Goal: Task Accomplishment & Management: Use online tool/utility

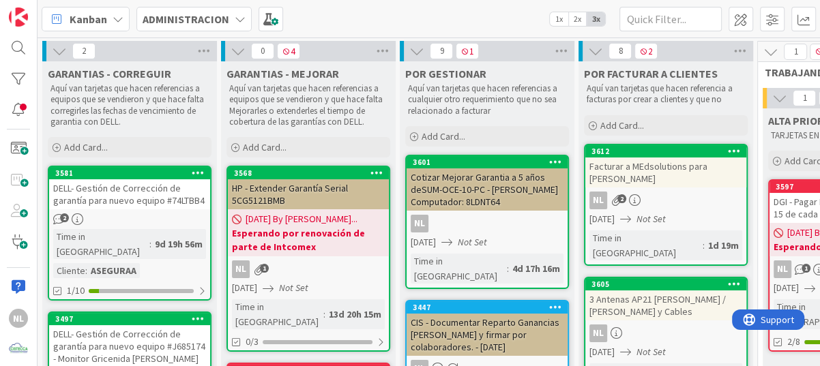
click at [134, 214] on div "2" at bounding box center [129, 220] width 161 height 12
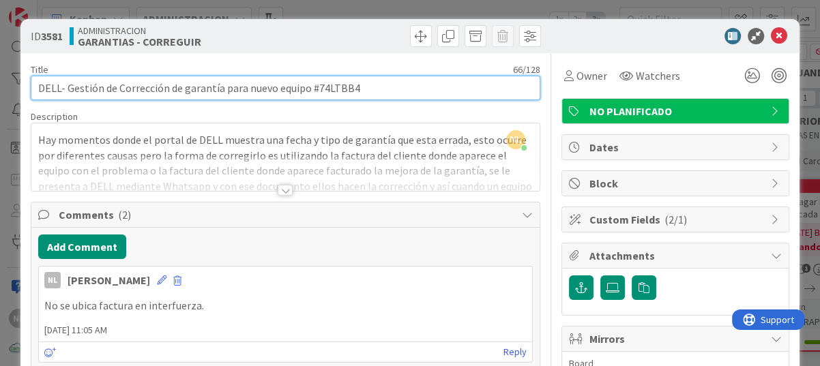
drag, startPoint x: 317, startPoint y: 87, endPoint x: 364, endPoint y: 86, distance: 46.4
click at [364, 86] on input "DELL- Gestión de Corrección de garantía para nuevo equipo #74LTBB4" at bounding box center [286, 88] width 510 height 25
drag, startPoint x: 316, startPoint y: 88, endPoint x: 373, endPoint y: 88, distance: 57.3
click at [373, 88] on input "DELL- Gestión de Corrección de garantía para nuevo equipo #74LTBB4" at bounding box center [286, 88] width 510 height 25
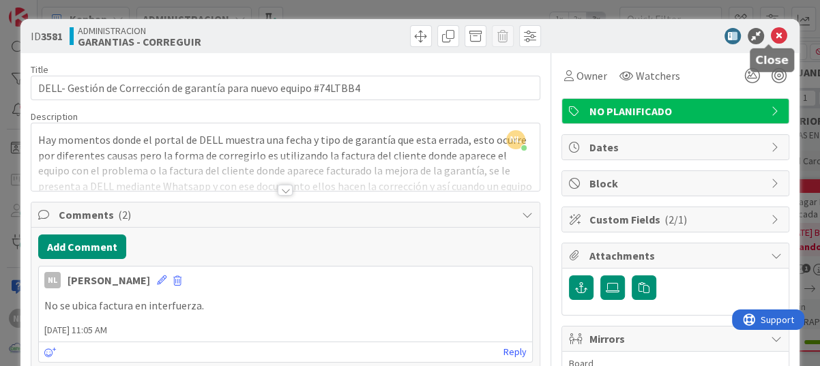
click at [772, 38] on icon at bounding box center [779, 36] width 16 height 16
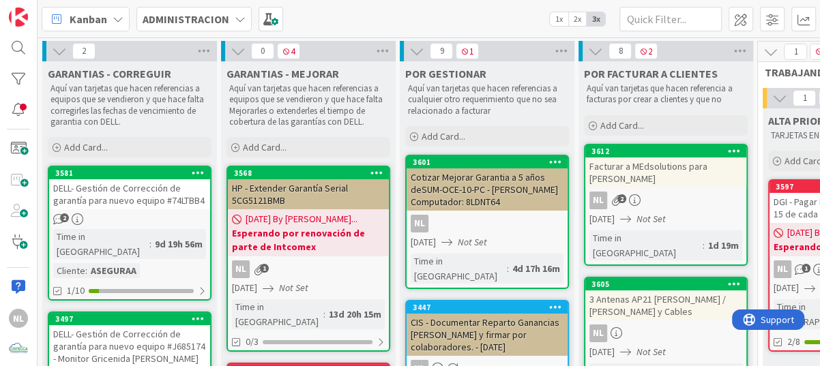
click at [125, 224] on div "2" at bounding box center [129, 220] width 161 height 12
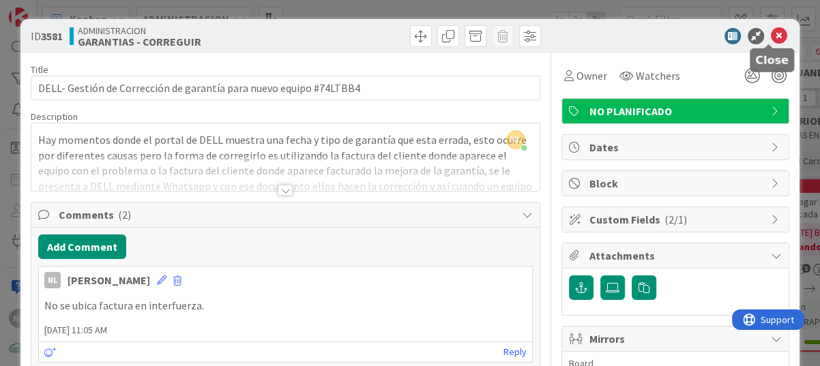
click at [771, 36] on icon at bounding box center [779, 36] width 16 height 16
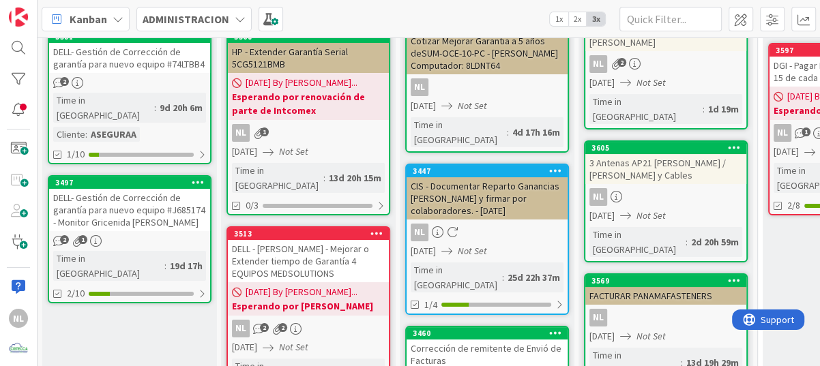
click at [128, 199] on div "DELL- Gestión de Corrección de garantía para nuevo equipo #J685174 - Monitor Gr…" at bounding box center [129, 210] width 161 height 42
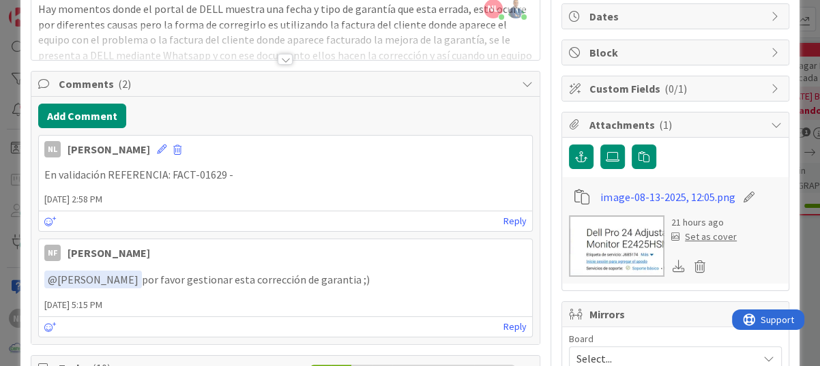
scroll to position [136, 0]
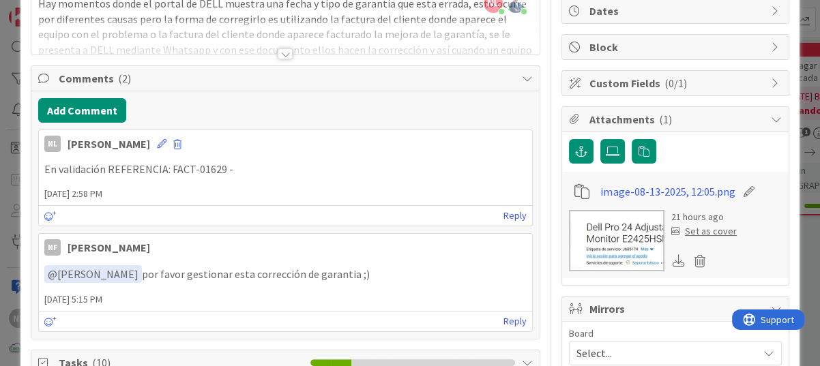
click at [622, 252] on img at bounding box center [617, 240] width 96 height 61
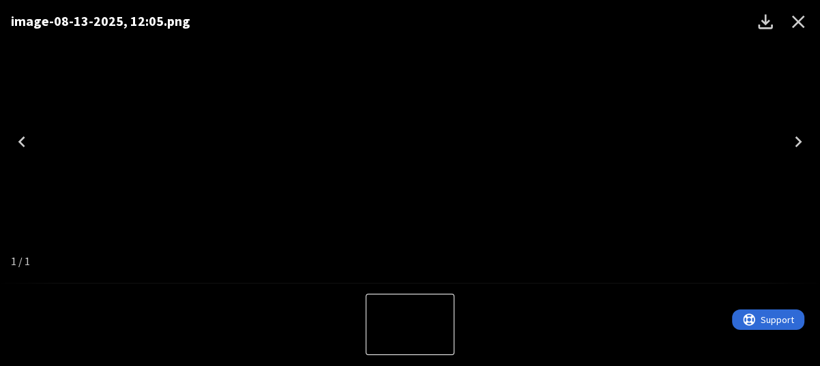
click at [803, 23] on icon "Close" at bounding box center [799, 22] width 22 height 22
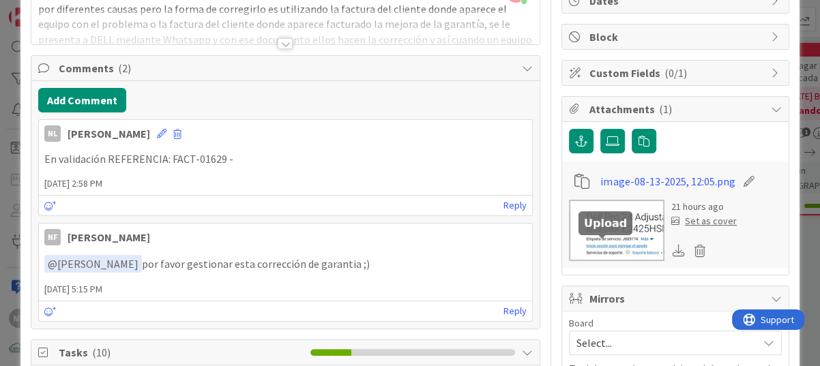
scroll to position [0, 0]
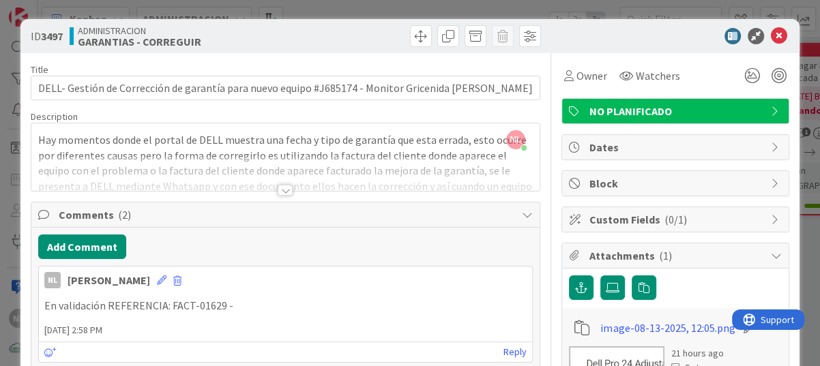
drag, startPoint x: 599, startPoint y: 35, endPoint x: 540, endPoint y: 33, distance: 58.7
click at [548, 33] on div at bounding box center [669, 36] width 242 height 16
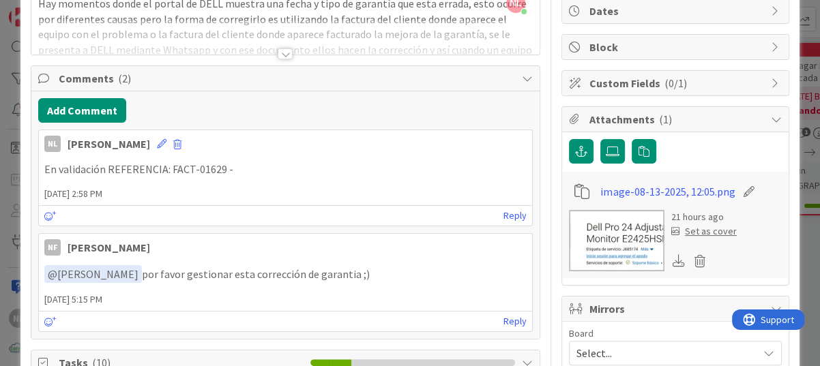
click at [470, 166] on p "En validación REFERENCIA: FACT-01629 -" at bounding box center [285, 170] width 482 height 16
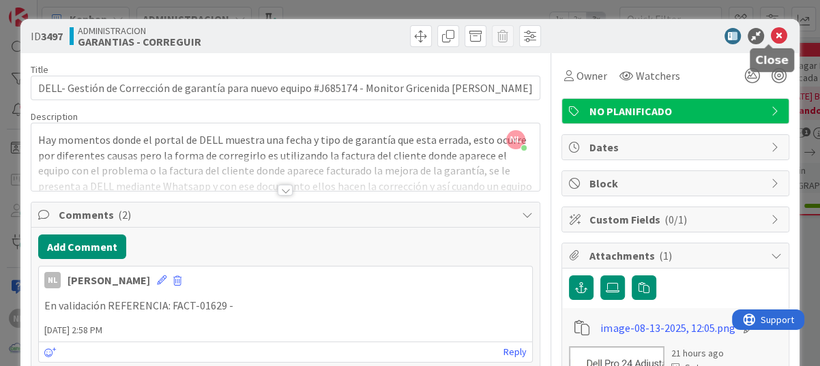
click at [771, 41] on icon at bounding box center [779, 36] width 16 height 16
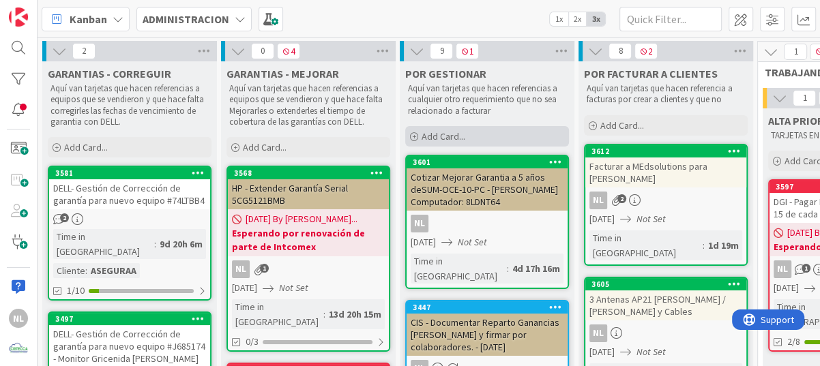
click at [411, 138] on icon at bounding box center [414, 137] width 8 height 8
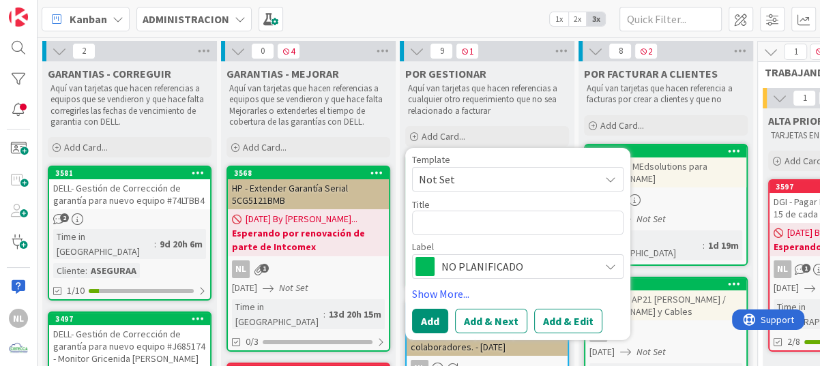
click at [438, 224] on textarea at bounding box center [518, 223] width 212 height 25
type textarea "x"
type textarea "S"
type textarea "x"
type textarea "So"
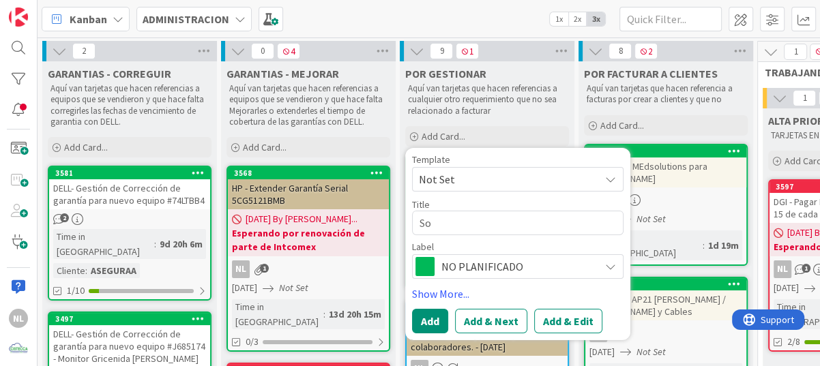
type textarea "x"
type textarea "Sol"
type textarea "x"
type textarea "Soli"
type textarea "x"
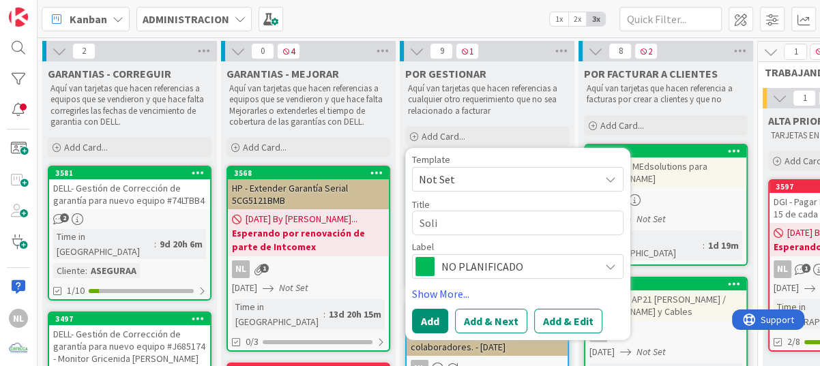
type textarea "Solic"
type textarea "x"
type textarea "Solici"
type textarea "x"
type textarea "Solicit"
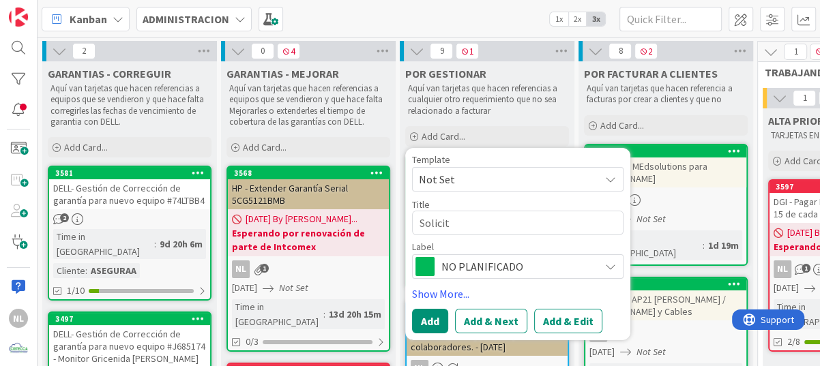
type textarea "x"
type textarea "Solicita"
type textarea "x"
type textarea "Solicitar"
type textarea "x"
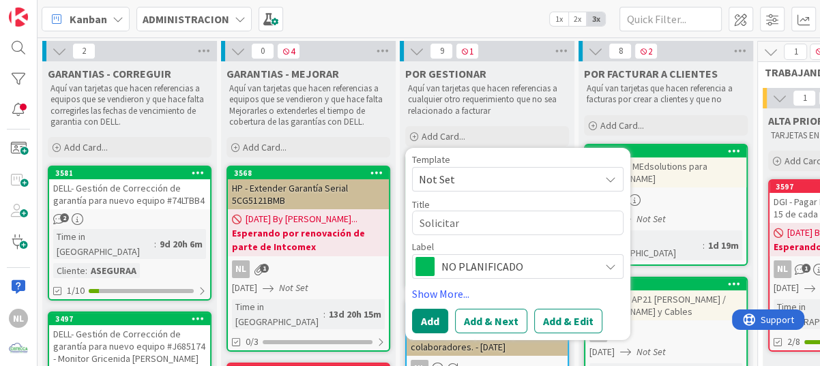
type textarea "Solicitar"
type textarea "x"
type textarea "Solicitar f"
type textarea "x"
type textarea "Solicitar fa"
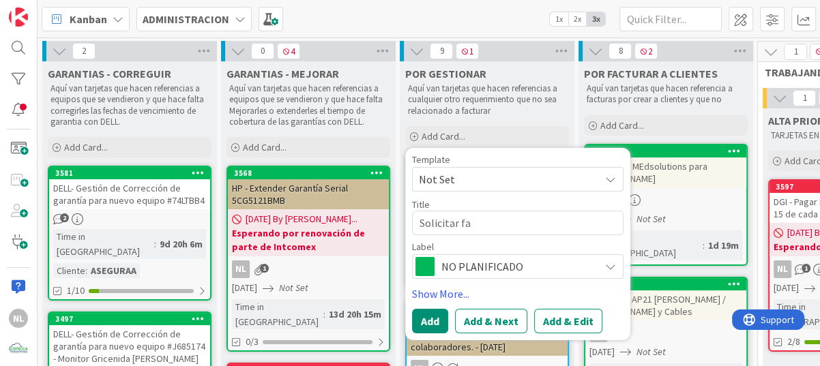
type textarea "x"
type textarea "Solicitar fac"
type textarea "x"
type textarea "Solicitar fact"
type textarea "x"
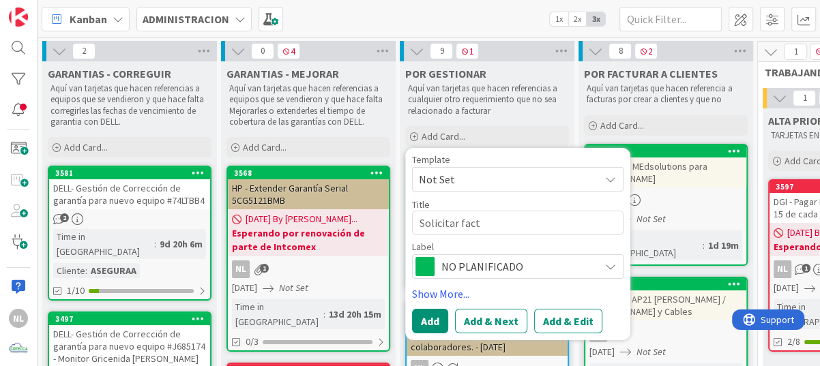
type textarea "Solicitar factu"
type textarea "x"
type textarea "Solicitar factur"
type textarea "x"
type textarea "Solicitar factura"
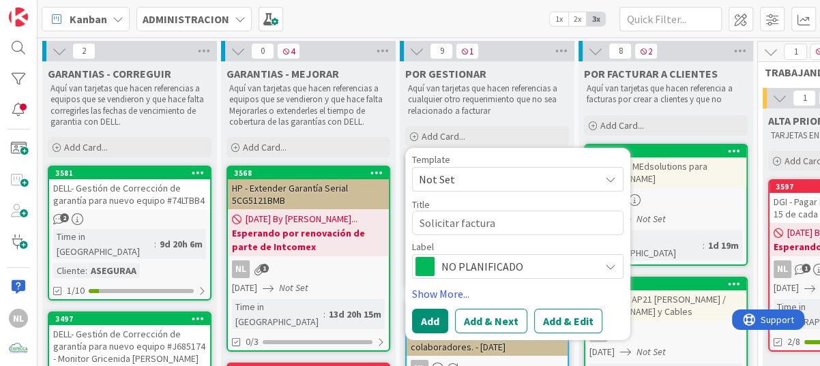
type textarea "x"
type textarea "Solicitar factura"
type textarea "x"
type textarea "Solicitar facturas"
type textarea "x"
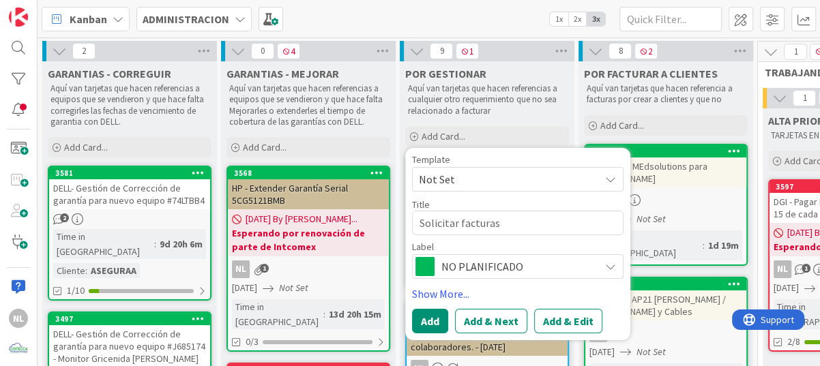
type textarea "Solicitar facturas"
type textarea "x"
type textarea "Solicitar facturas I"
type textarea "x"
type textarea "Solicitar facturas IÑ"
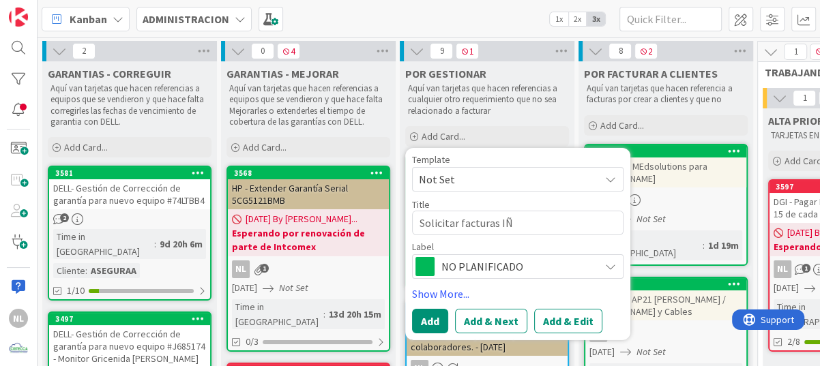
type textarea "x"
type textarea "Solicitar facturas IÑA"
type textarea "x"
type textarea "Solicitar facturas IÑAK"
type textarea "x"
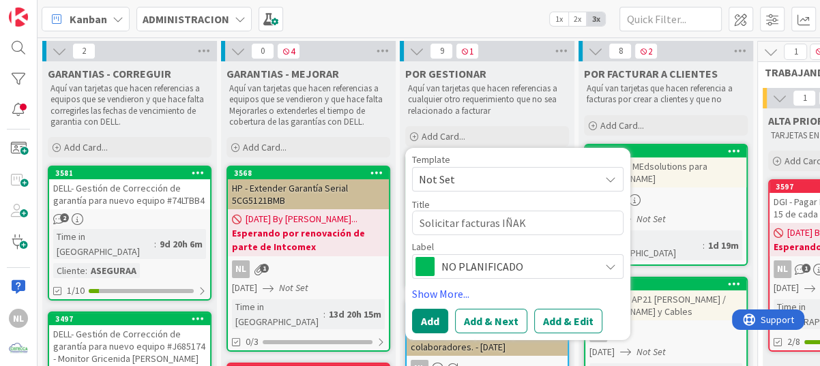
type textarea "Solicitar facturas IÑAK"
type textarea "x"
type textarea "Solicitar facturas IÑAK T"
type textarea "x"
type textarea "Solicitar facturas IÑAK TE"
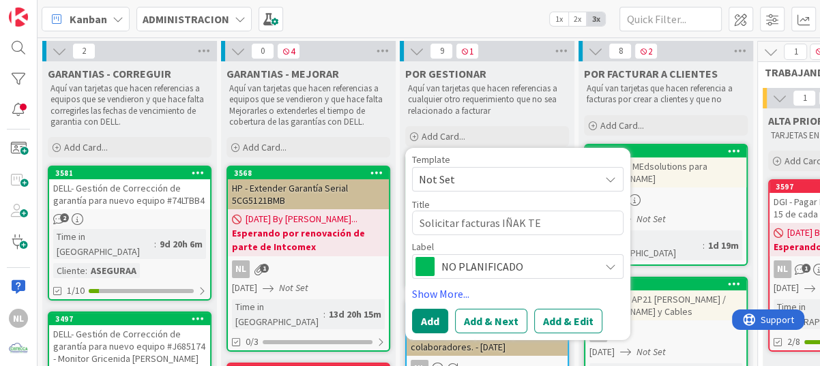
type textarea "x"
type textarea "Solicitar facturas IÑAK TER"
type textarea "x"
type textarea "Solicitar facturas IÑAK TERA"
type textarea "x"
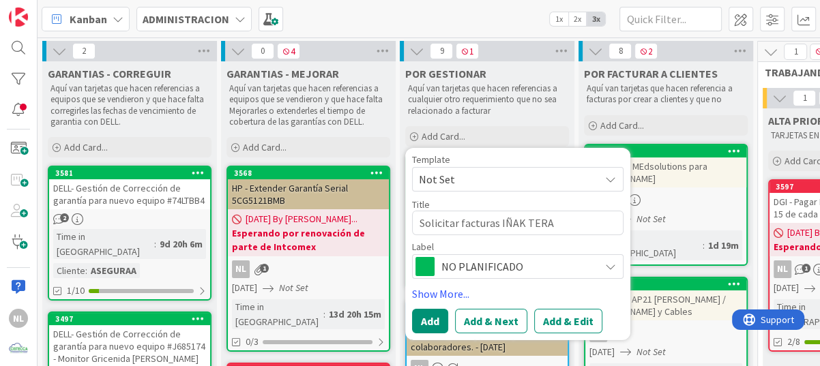
type textarea "Solicitar facturas IÑAK TERAP"
type textarea "x"
type textarea "Solicitar facturas [PERSON_NAME]"
type textarea "x"
type textarea "Solicitar facturas IÑAK TERAPIA"
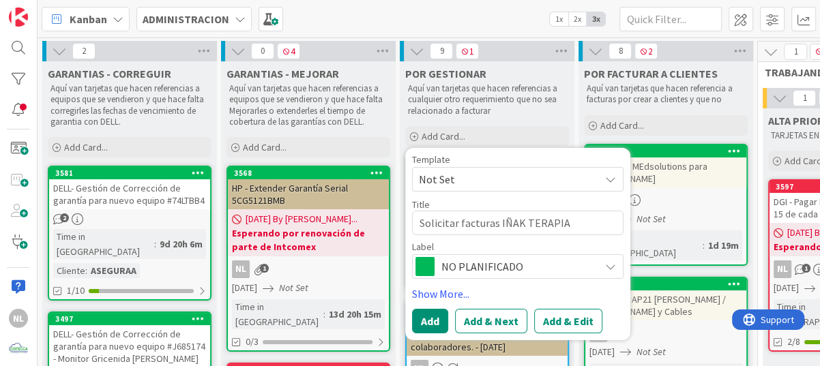
type textarea "x"
type textarea "Solicitar facturas IÑAK TERAPIAS"
type textarea "x"
type textarea "Solicitar facturas IÑAK TERAPIAS"
type textarea "x"
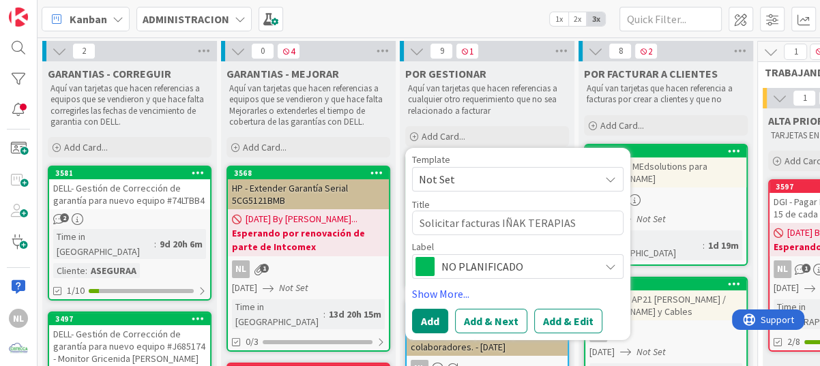
type textarea "Solicitar facturas IÑAK TERAPIAS S"
type textarea "x"
type textarea "Solicitar facturas IÑAK TERAPIAS SR"
type textarea "x"
type textarea "Solicitar facturas IÑAK TERAPIAS S"
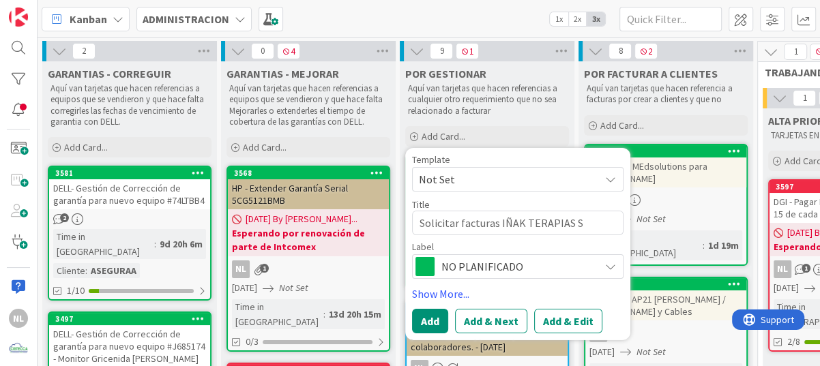
type textarea "x"
type textarea "Solicitar facturas IÑAK TERAPIAS SR"
type textarea "x"
type textarea "Solicitar facturas IÑAK TERAPIAS S"
type textarea "x"
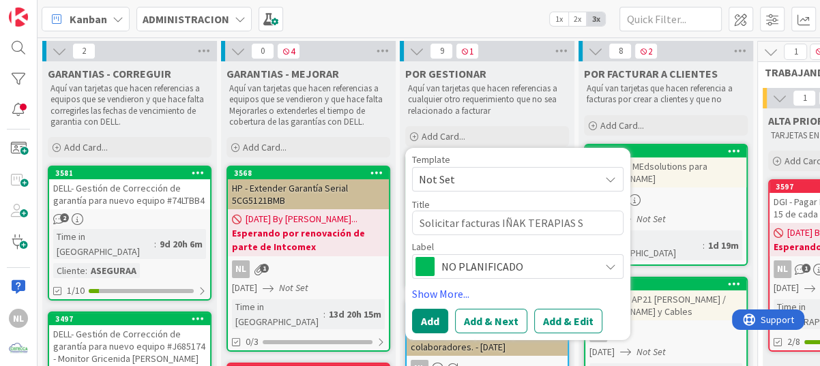
type textarea "Solicitar facturas IÑAK TERAPIAS Sr"
type textarea "x"
type textarea "Solicitar facturas IÑAK TERAPIAS Sr."
type textarea "x"
type textarea "Solicitar facturas IÑAK TERAPIAS Sr."
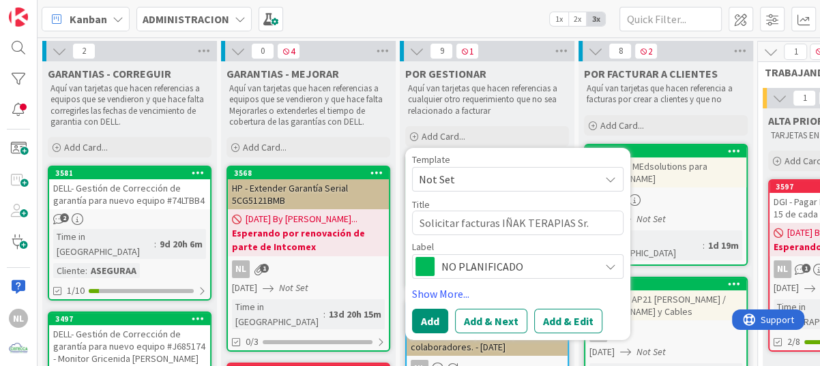
type textarea "x"
type textarea "Solicitar facturas IÑAK TERAPIAS Sr.G"
type textarea "x"
type textarea "Solicitar facturas IÑAK TERAPIAS [DOMAIN_NAME]"
type textarea "x"
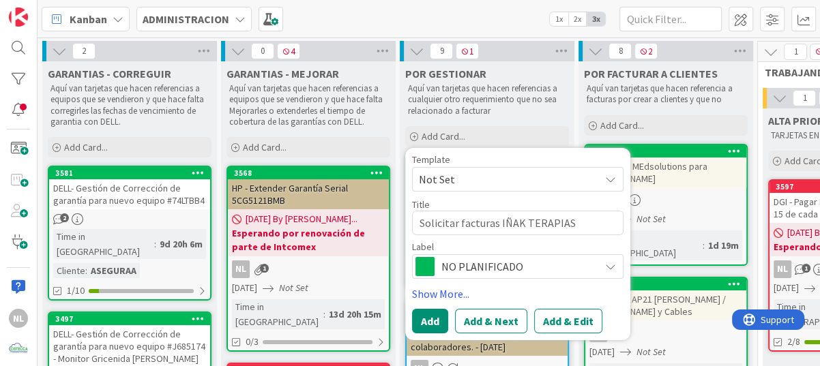
type textarea "Solicitar facturas IÑAK TERAPIAS Sr.Gab"
type textarea "x"
type textarea "Solicitar facturas IÑAK TERAPIAS [PERSON_NAME]"
type textarea "x"
type textarea "Solicitar facturas IÑAK TERAPIAS [PERSON_NAME]"
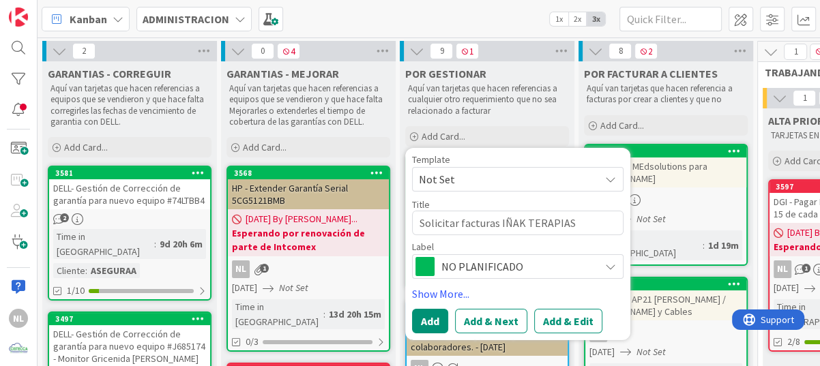
type textarea "x"
type textarea "Solicitar facturas IÑAK TERAPIAS [PERSON_NAME]"
type textarea "x"
type textarea "Solicitar facturas IÑAK TERAPIAS [PERSON_NAME]"
type textarea "x"
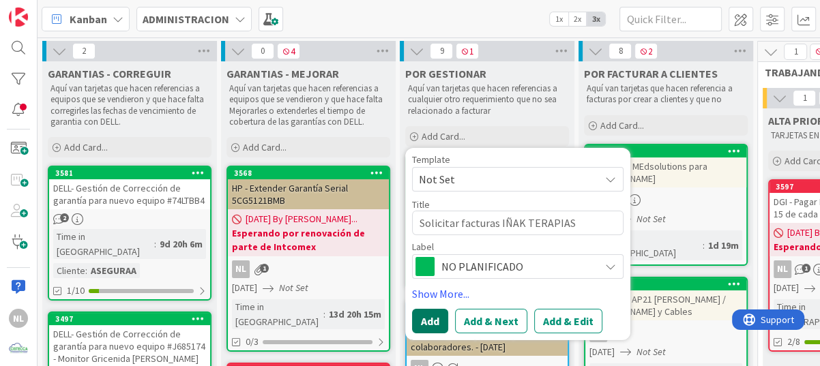
type textarea "Solicitar facturas IÑAK TERAPIAS [PERSON_NAME]"
click at [435, 319] on button "Add" at bounding box center [430, 321] width 36 height 25
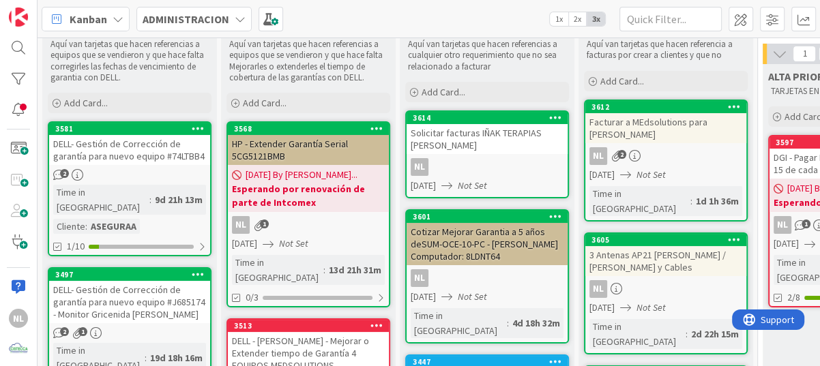
scroll to position [68, 0]
